Goal: Navigation & Orientation: Go to known website

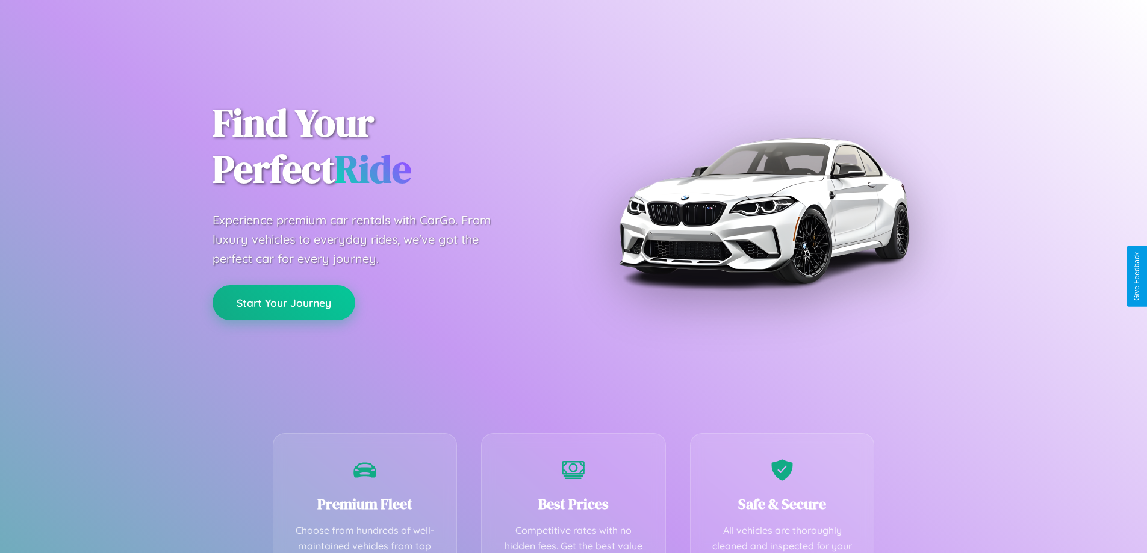
click at [284, 303] on button "Start Your Journey" at bounding box center [284, 302] width 143 height 35
click at [284, 302] on button "Start Your Journey" at bounding box center [284, 302] width 143 height 35
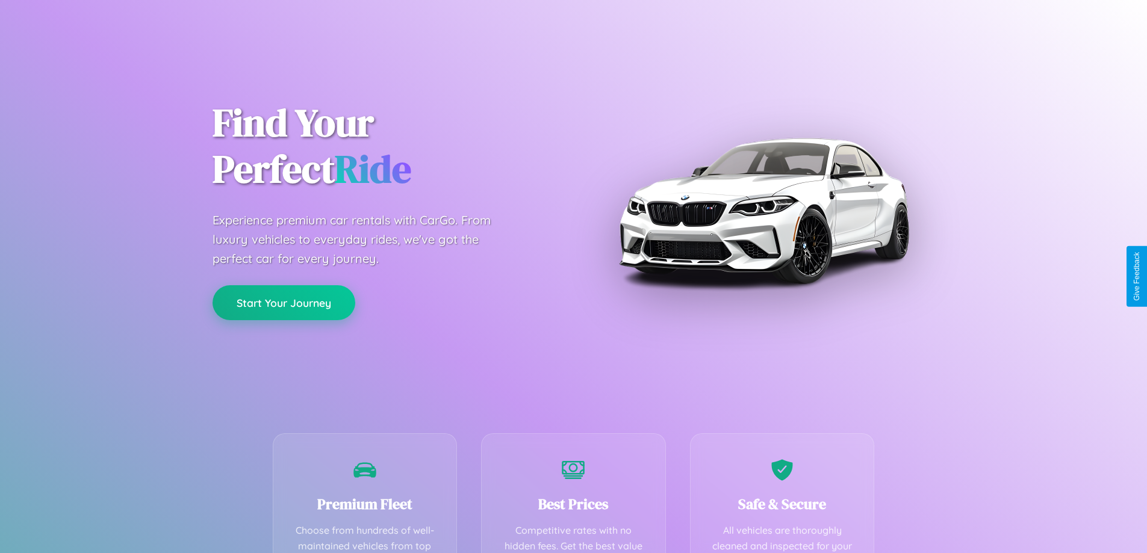
click at [284, 302] on button "Start Your Journey" at bounding box center [284, 302] width 143 height 35
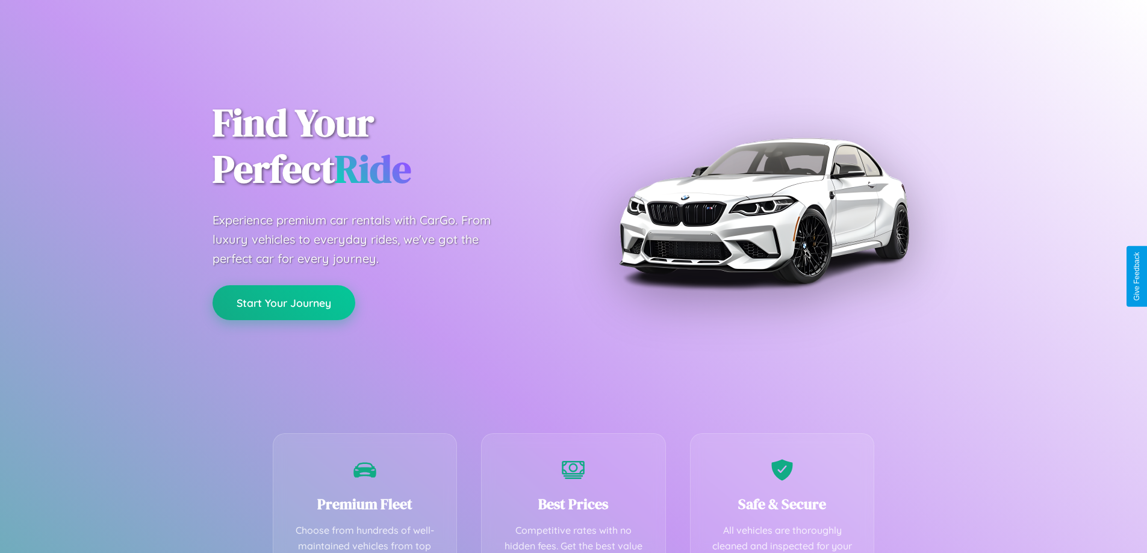
click at [284, 302] on button "Start Your Journey" at bounding box center [284, 302] width 143 height 35
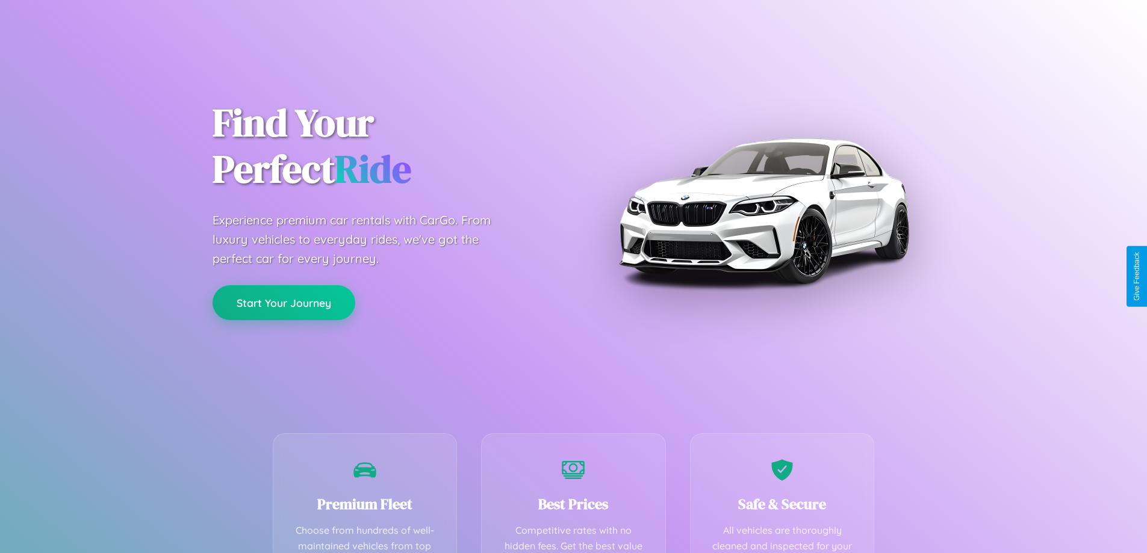
click at [284, 302] on button "Start Your Journey" at bounding box center [284, 302] width 143 height 35
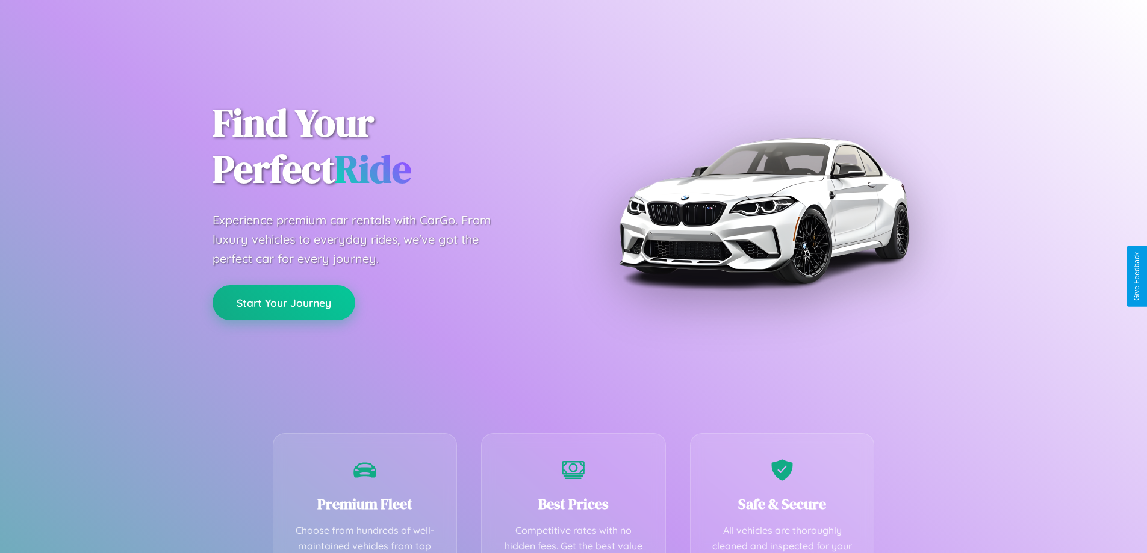
click at [284, 302] on button "Start Your Journey" at bounding box center [284, 302] width 143 height 35
